Goal: Information Seeking & Learning: Learn about a topic

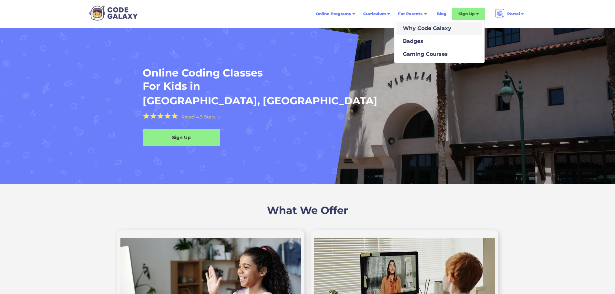
click at [410, 25] on div "Why Code Galaxy" at bounding box center [426, 29] width 51 height 8
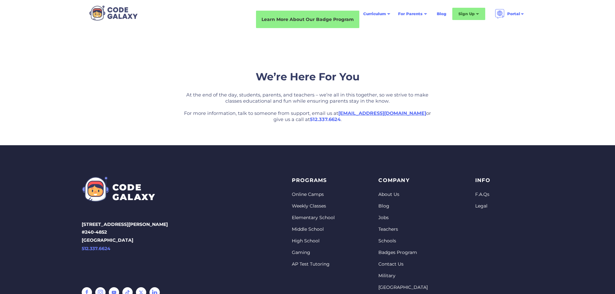
scroll to position [1309, 0]
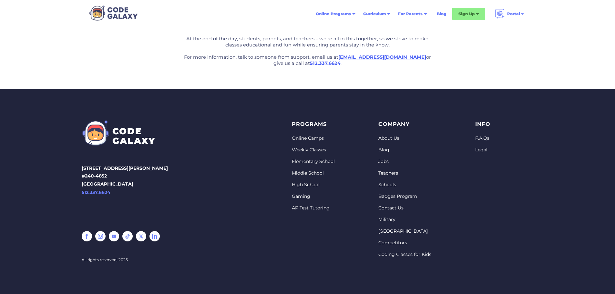
click at [307, 162] on link "Elementary School" at bounding box center [313, 162] width 43 height 6
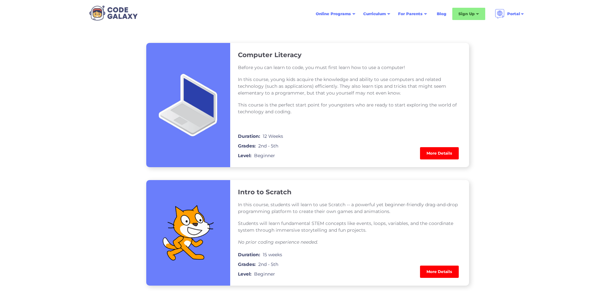
scroll to position [485, 0]
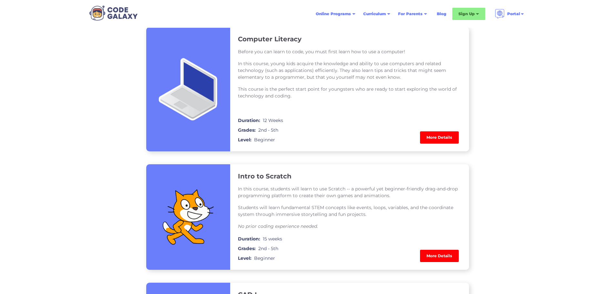
click at [442, 138] on link "More Details" at bounding box center [439, 137] width 39 height 12
